Goal: Transaction & Acquisition: Purchase product/service

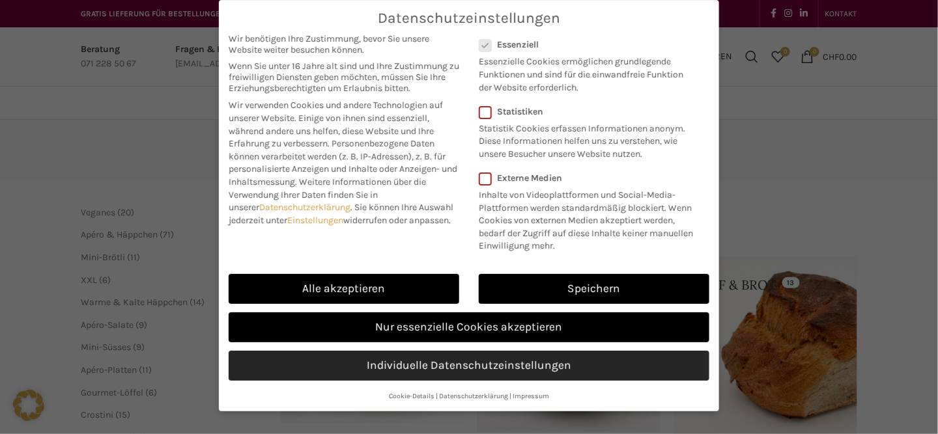
drag, startPoint x: 533, startPoint y: 326, endPoint x: 531, endPoint y: 335, distance: 9.3
click at [533, 326] on link "Nur essenzielle Cookies akzeptieren" at bounding box center [469, 328] width 481 height 30
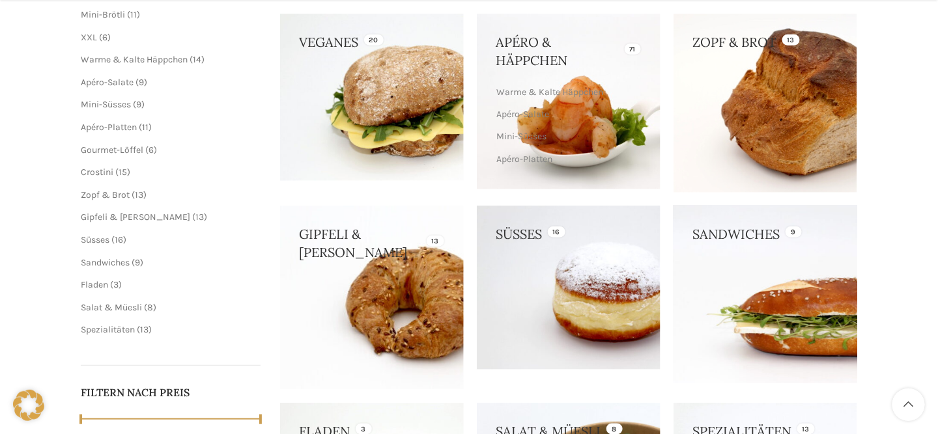
scroll to position [261, 0]
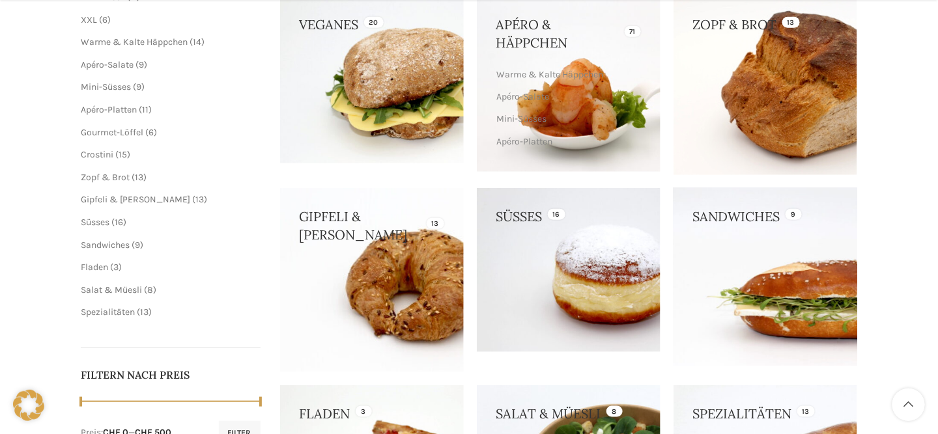
click at [709, 298] on link at bounding box center [765, 276] width 184 height 177
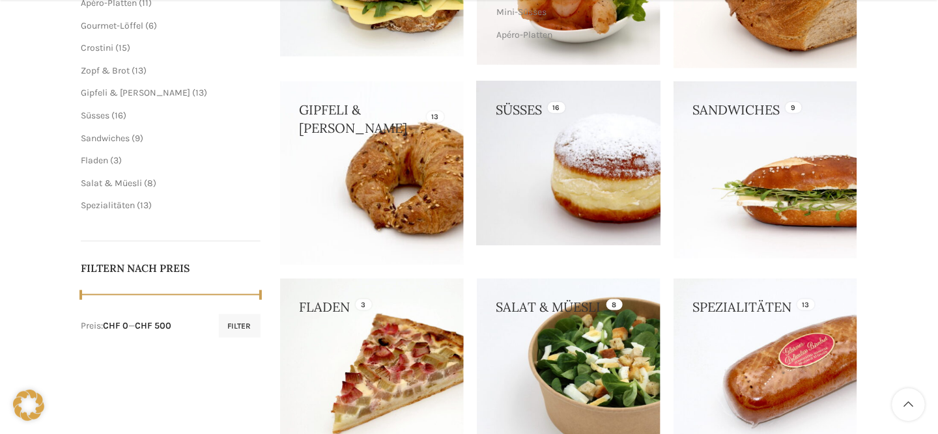
scroll to position [456, 0]
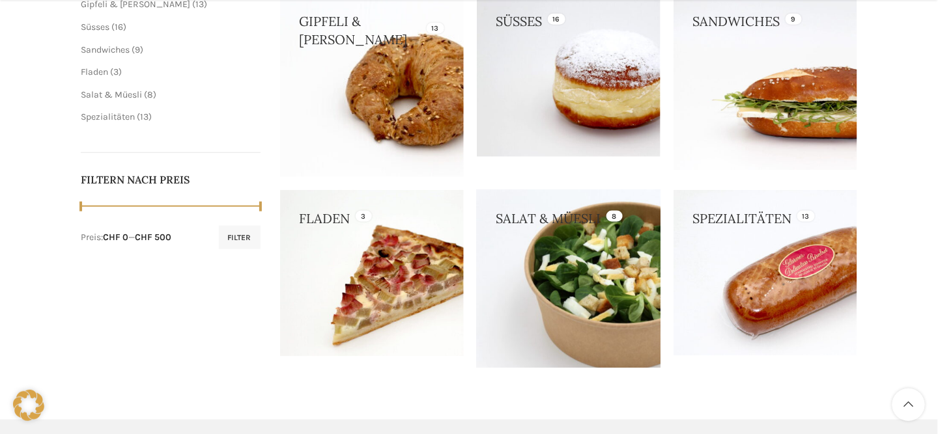
click at [565, 260] on link at bounding box center [569, 279] width 184 height 178
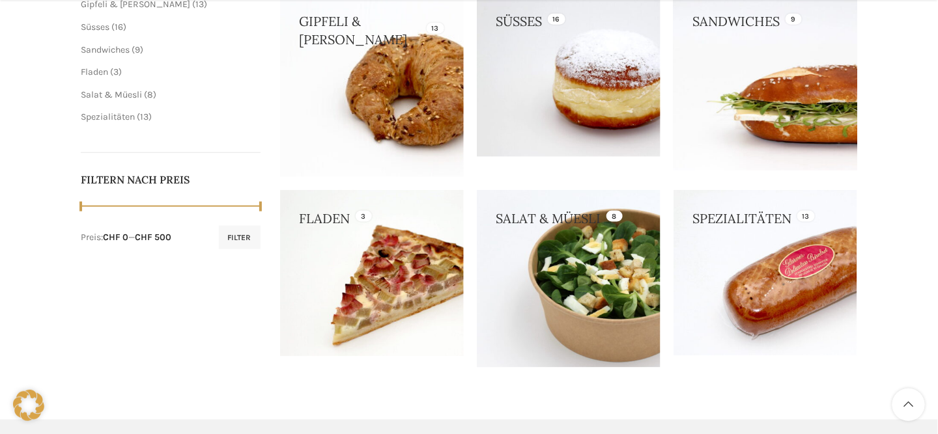
click at [773, 130] on link at bounding box center [765, 81] width 184 height 177
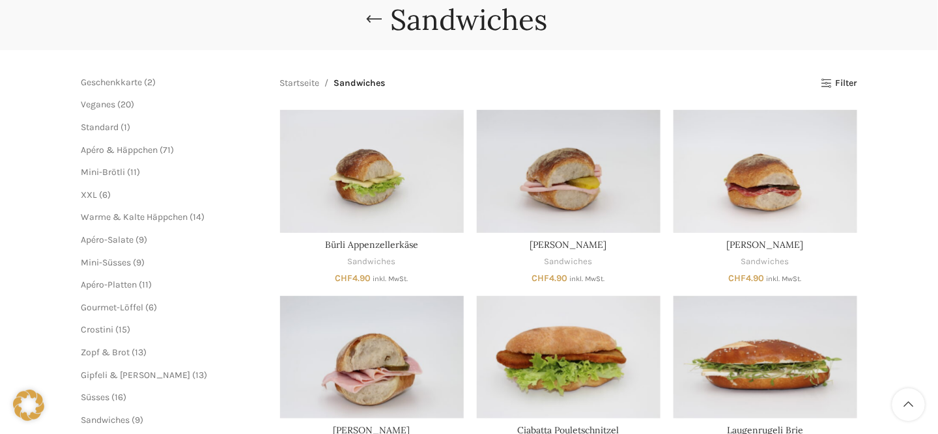
scroll to position [65, 0]
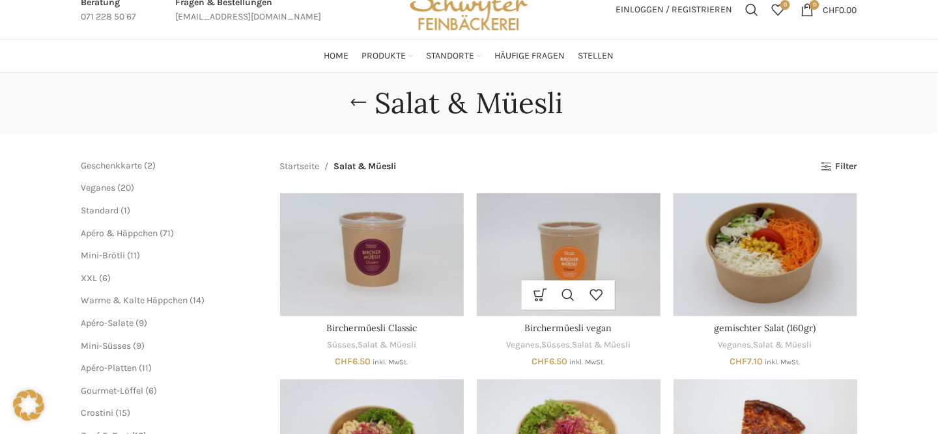
scroll to position [65, 0]
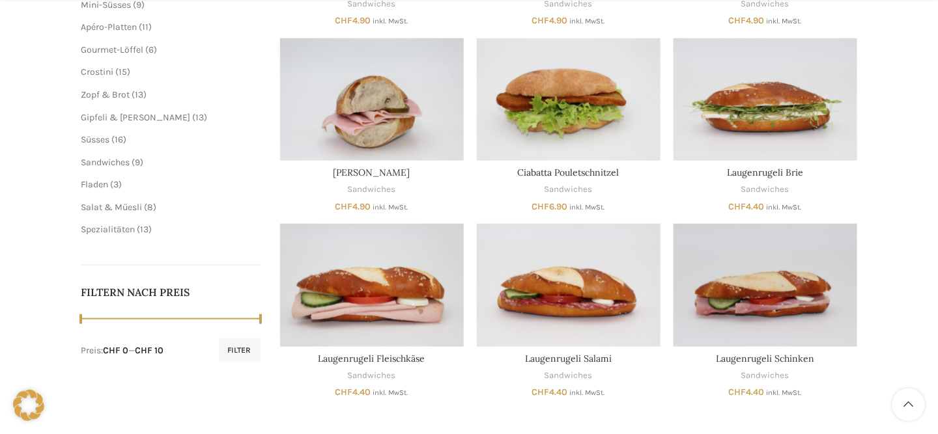
scroll to position [391, 0]
